Goal: Information Seeking & Learning: Learn about a topic

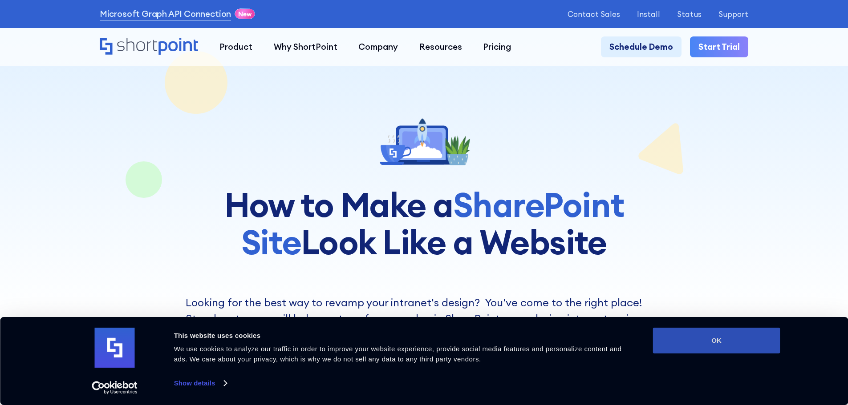
drag, startPoint x: 707, startPoint y: 346, endPoint x: 683, endPoint y: 332, distance: 27.5
click at [707, 346] on button "OK" at bounding box center [716, 341] width 127 height 26
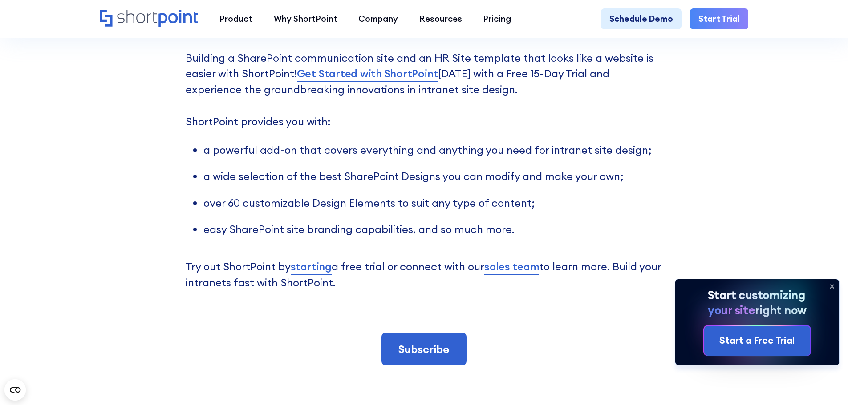
scroll to position [1913, 0]
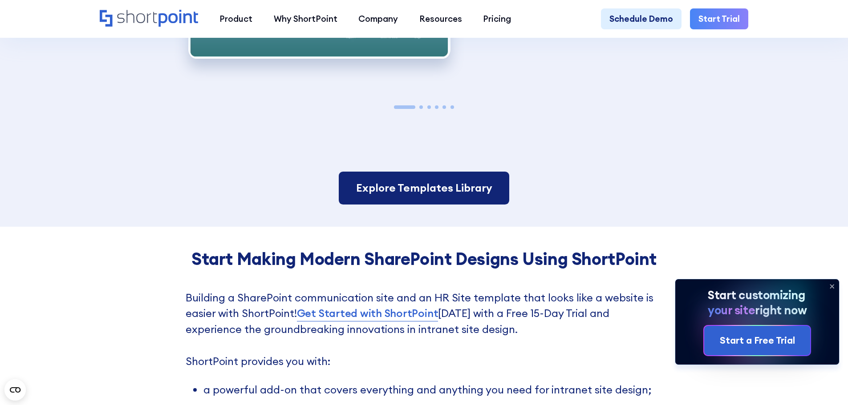
click at [382, 189] on link "Explore Templates Library" at bounding box center [424, 188] width 170 height 33
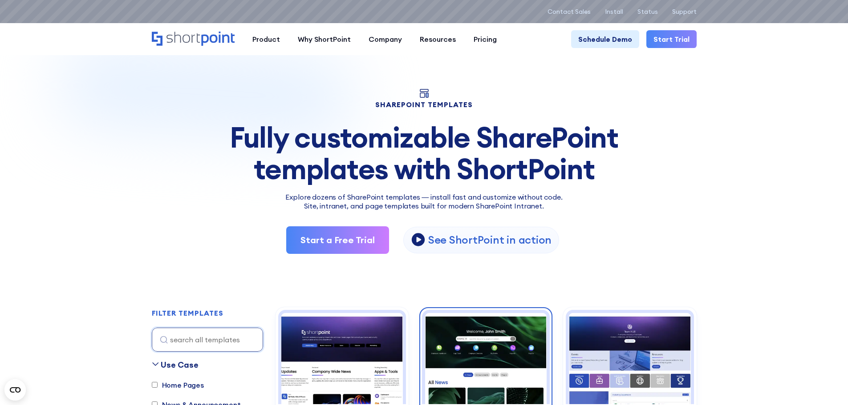
scroll to position [133, 0]
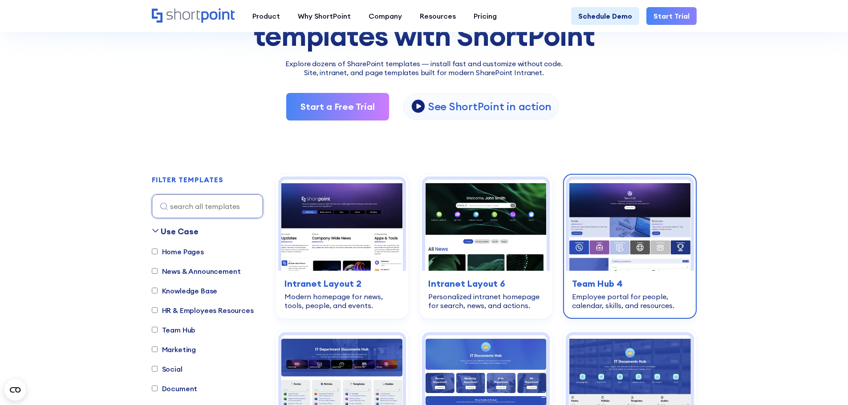
click at [647, 225] on img at bounding box center [629, 225] width 121 height 91
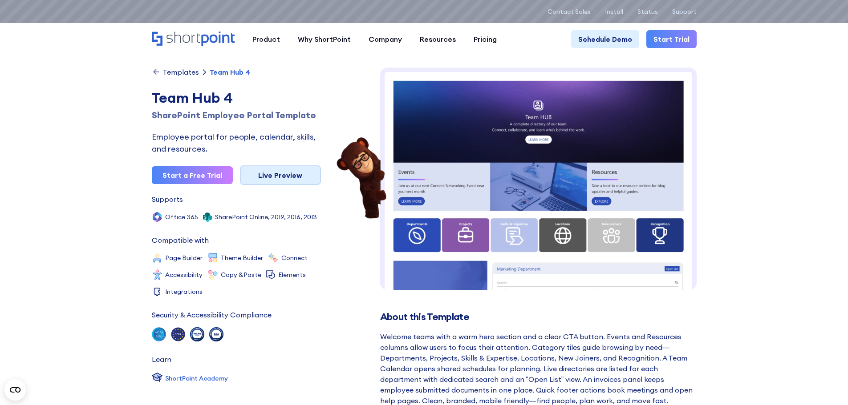
click at [257, 175] on link "Live Preview" at bounding box center [280, 176] width 81 height 20
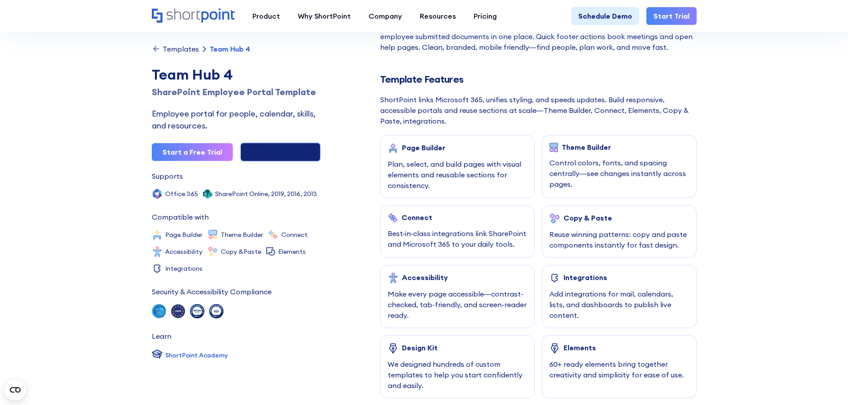
scroll to position [356, 0]
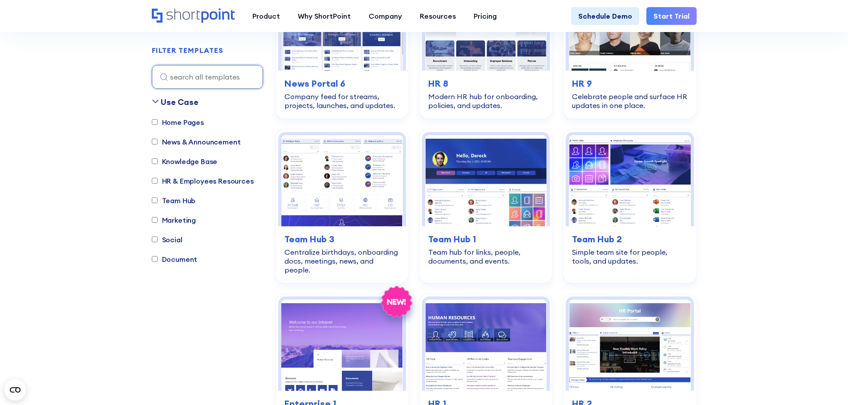
scroll to position [845, 0]
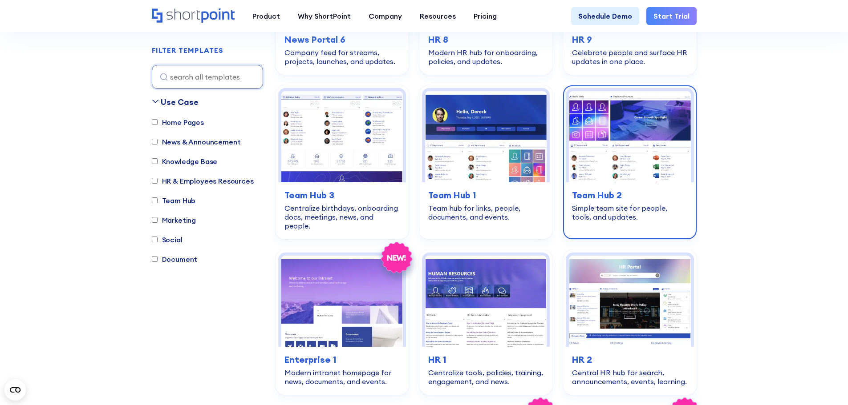
click at [621, 204] on div "Simple team site for people, tools, and updates." at bounding box center [629, 213] width 115 height 18
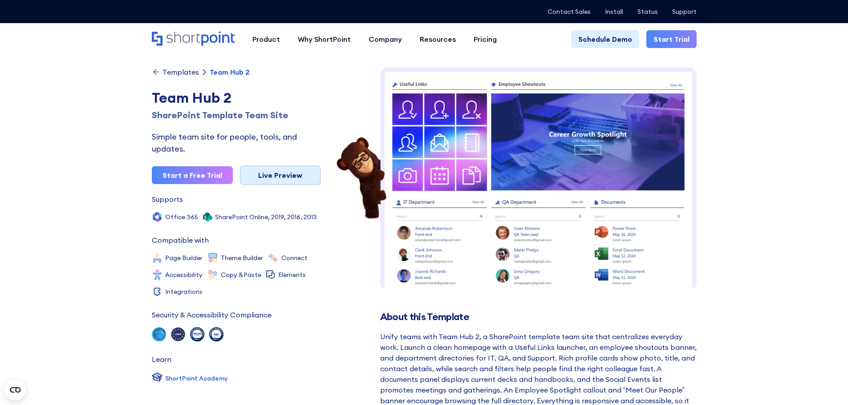
click at [273, 179] on link "Live Preview" at bounding box center [280, 176] width 81 height 20
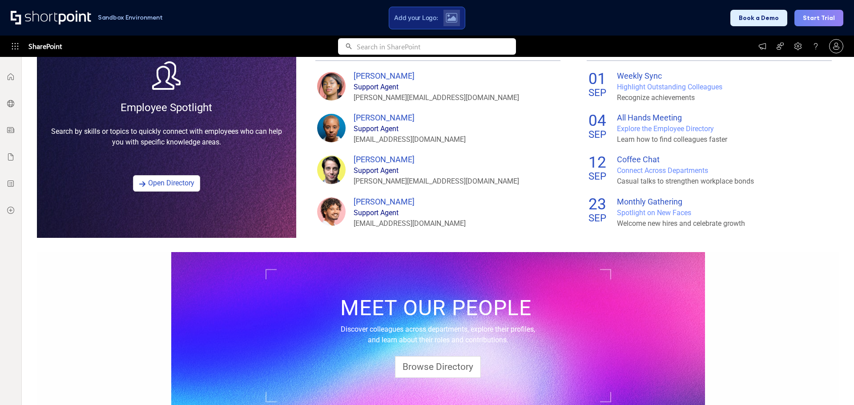
scroll to position [606, 0]
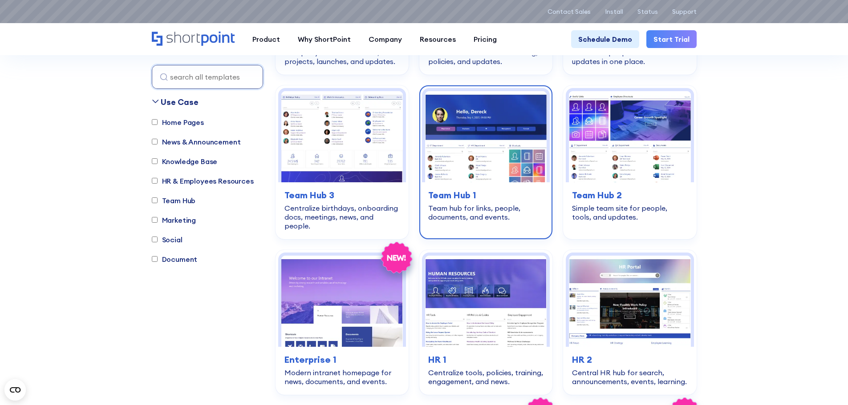
click at [454, 210] on div "Team hub for links, people, documents, and events." at bounding box center [485, 213] width 115 height 18
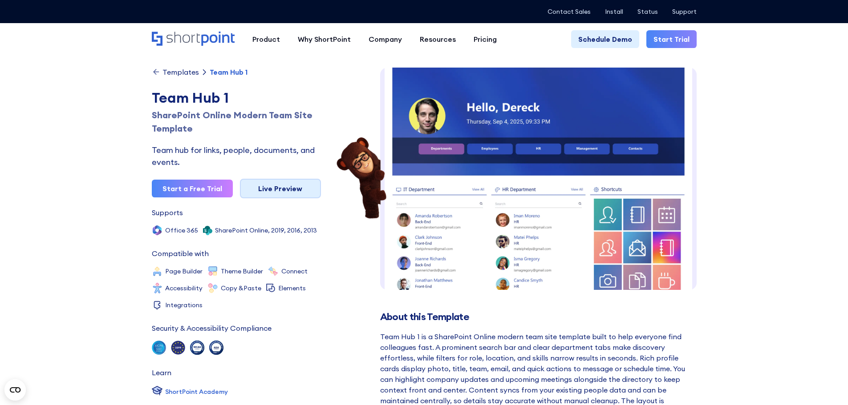
click at [280, 188] on link "Live Preview" at bounding box center [280, 189] width 81 height 20
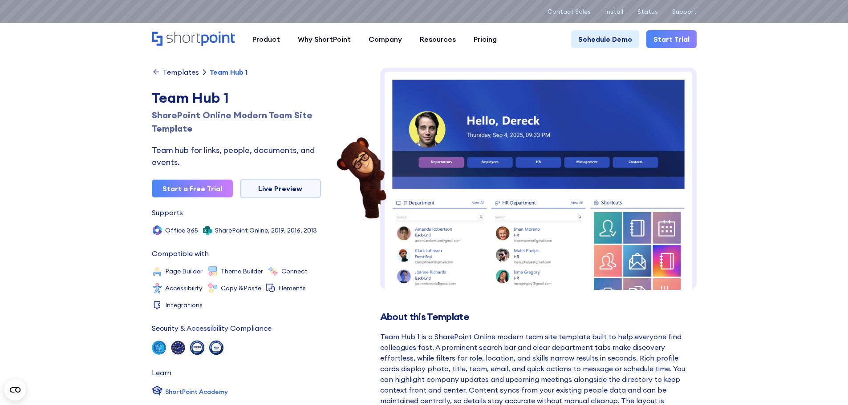
click at [173, 71] on div "Templates" at bounding box center [180, 72] width 36 height 7
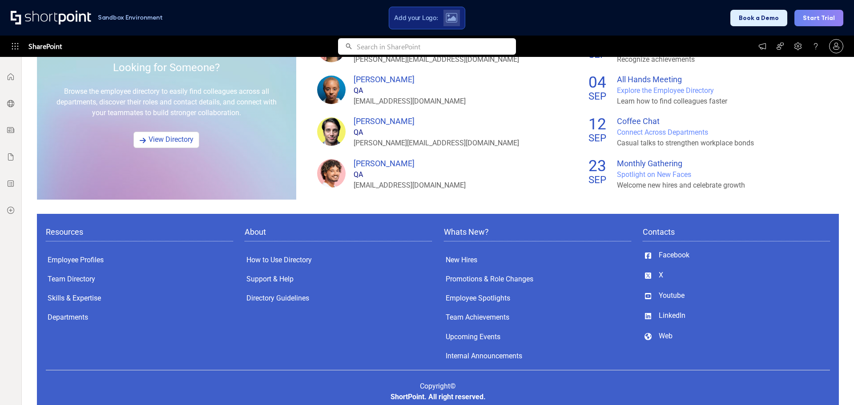
scroll to position [663, 0]
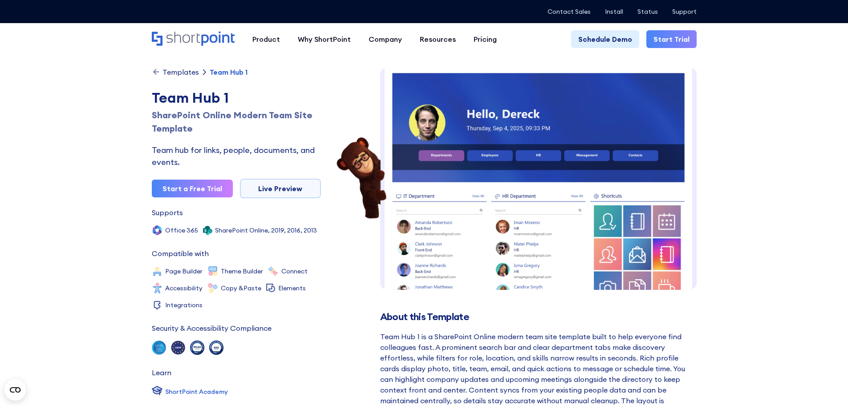
scroll to position [13, 0]
